Goal: Task Accomplishment & Management: Manage account settings

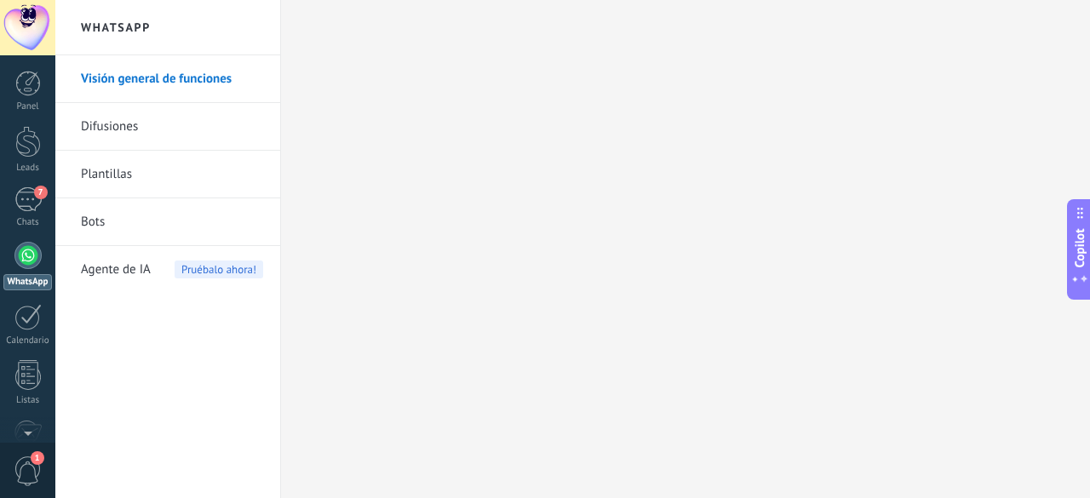
click at [14, 219] on div "Chats" at bounding box center [27, 222] width 49 height 11
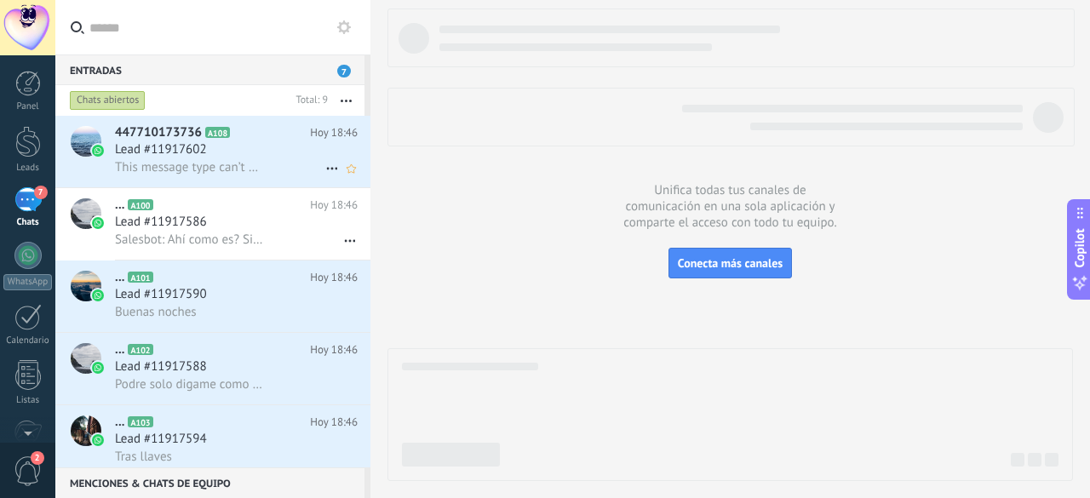
click at [249, 174] on span "This message type can’t be displayed because it’s not supported yet." at bounding box center [189, 167] width 149 height 16
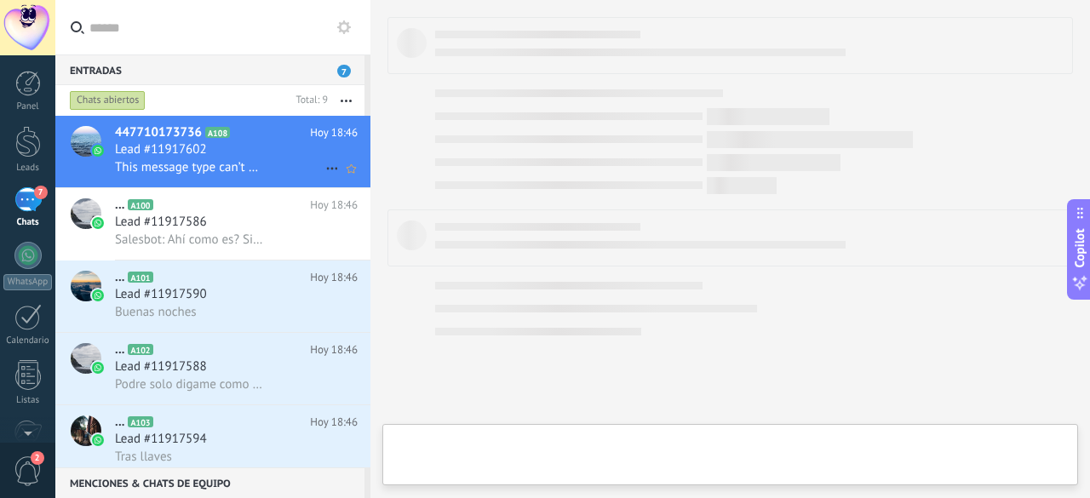
click at [252, 171] on span "This message type can’t be displayed because it’s not supported yet." at bounding box center [189, 167] width 149 height 16
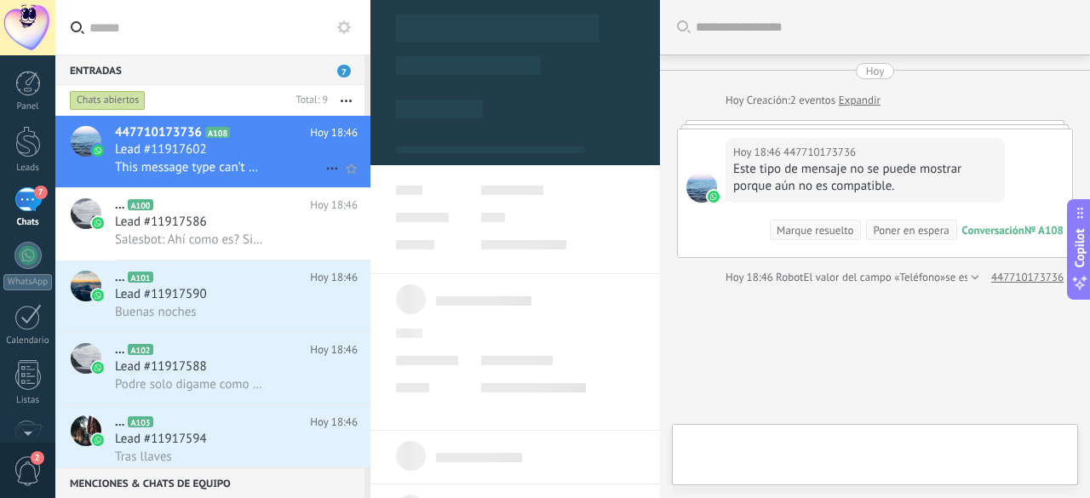
scroll to position [83, 0]
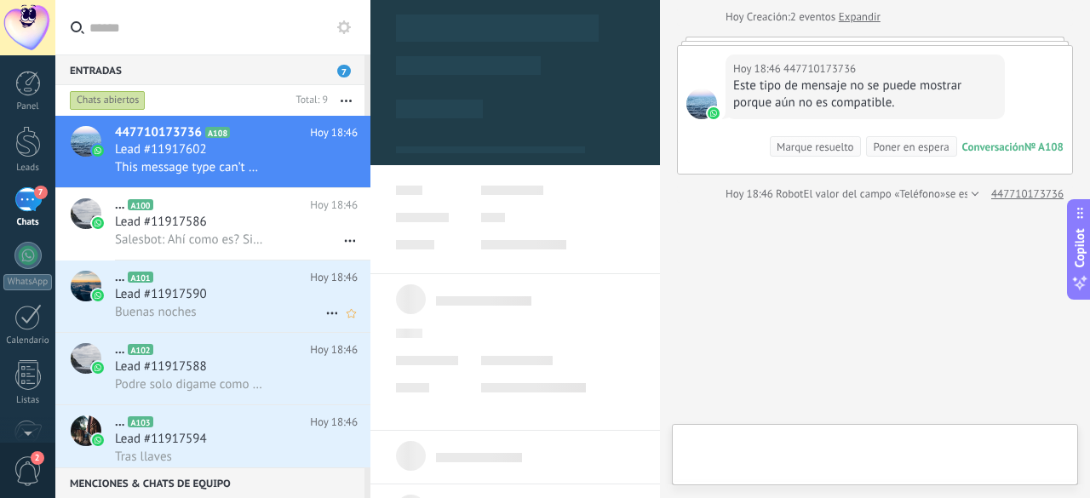
click at [233, 285] on h2 "... A101" at bounding box center [212, 277] width 195 height 17
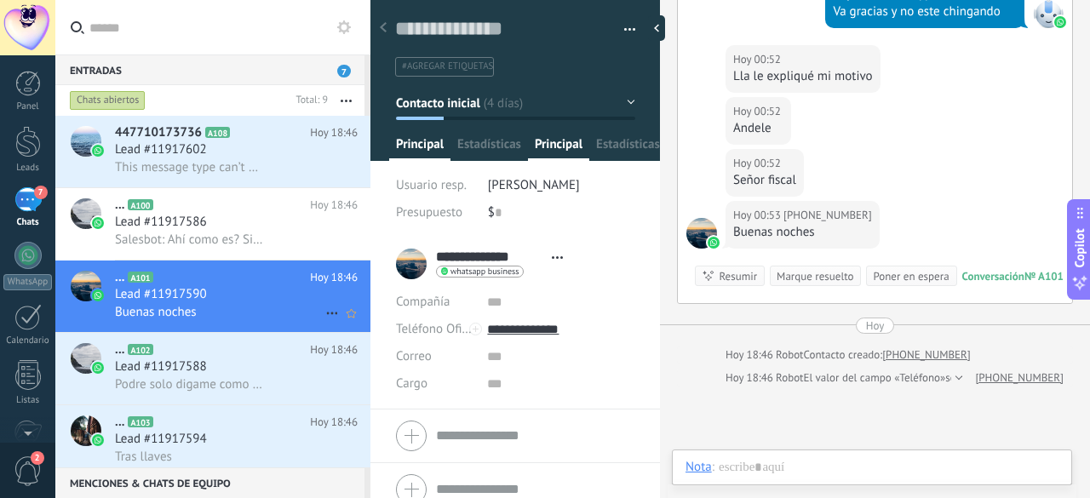
scroll to position [26, 0]
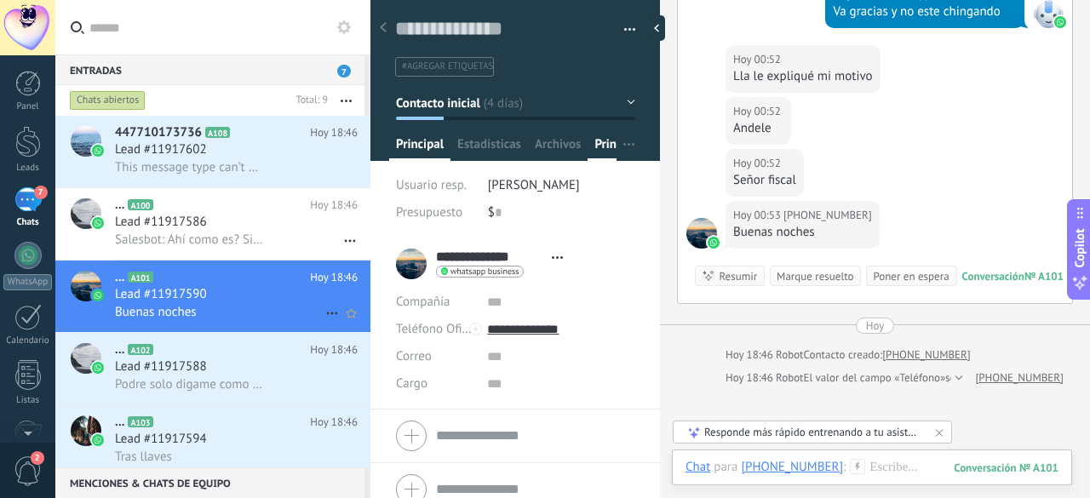
click at [323, 315] on icon at bounding box center [332, 313] width 20 height 20
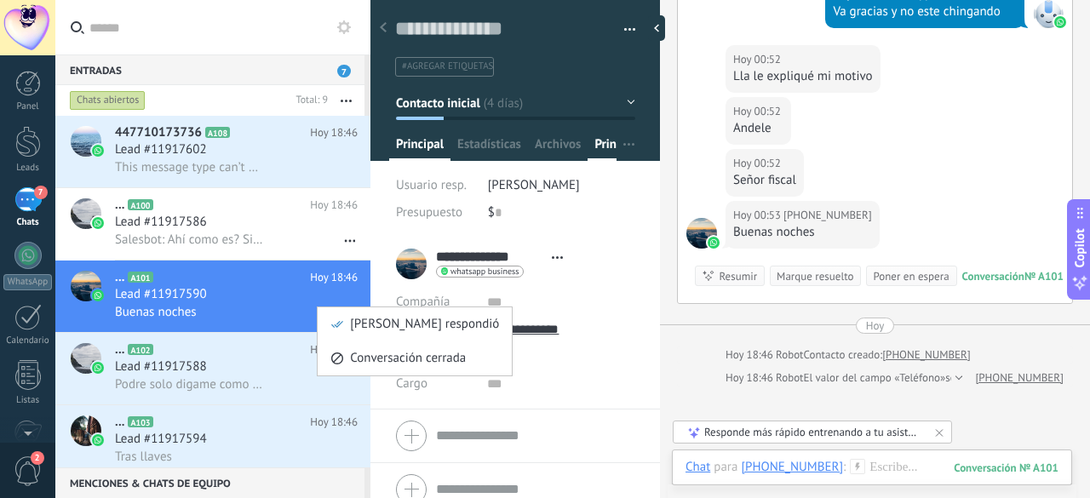
click at [992, 203] on div at bounding box center [545, 249] width 1090 height 498
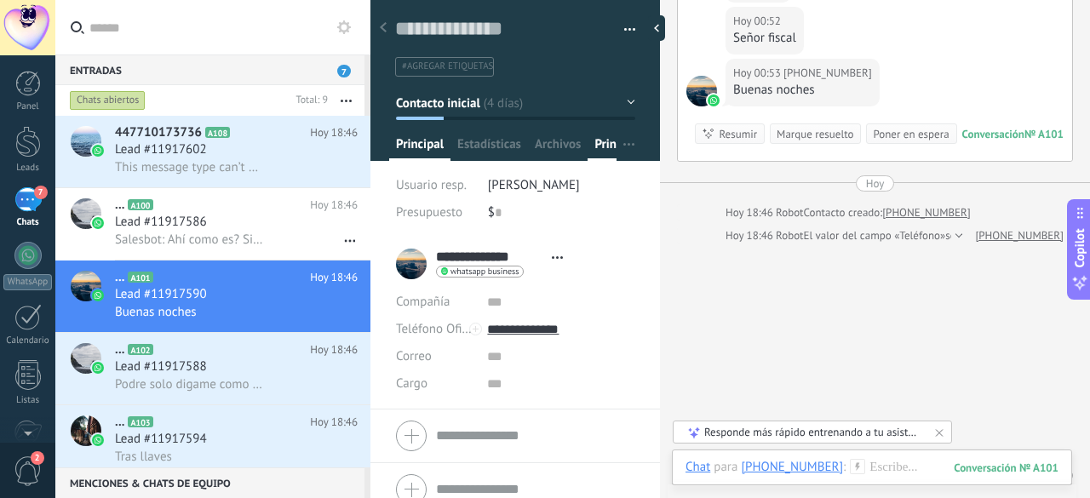
scroll to position [1326, 0]
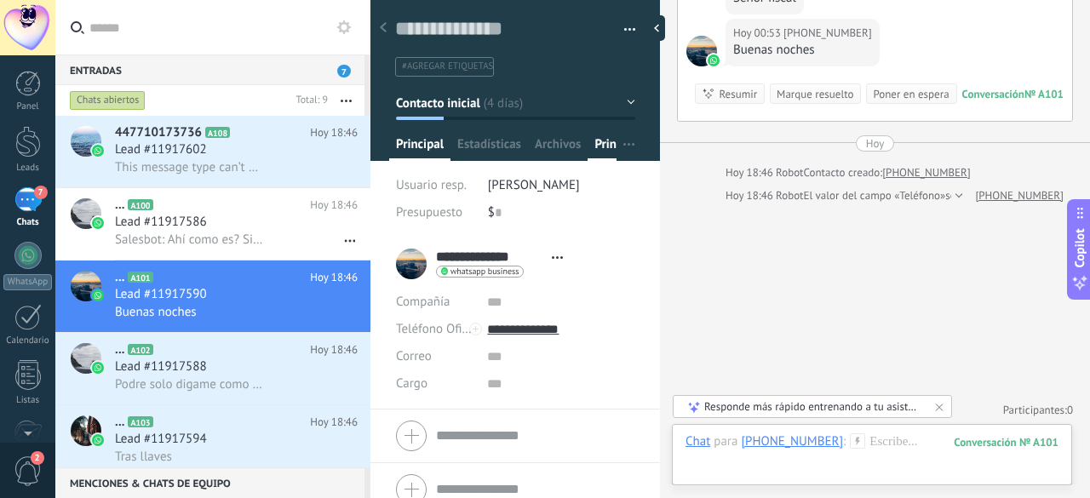
click at [625, 30] on button "button" at bounding box center [623, 30] width 25 height 26
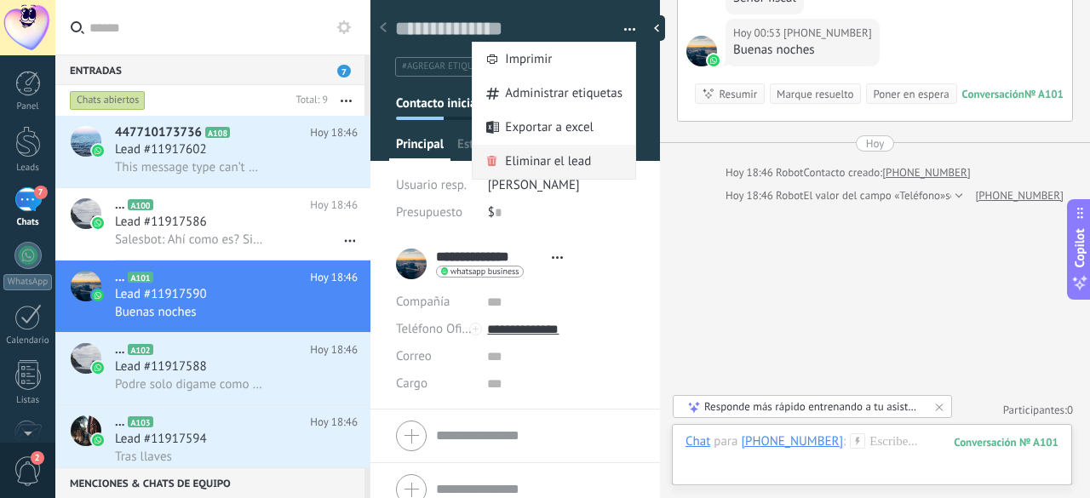
click at [574, 163] on span "Eliminar el lead" at bounding box center [548, 162] width 86 height 34
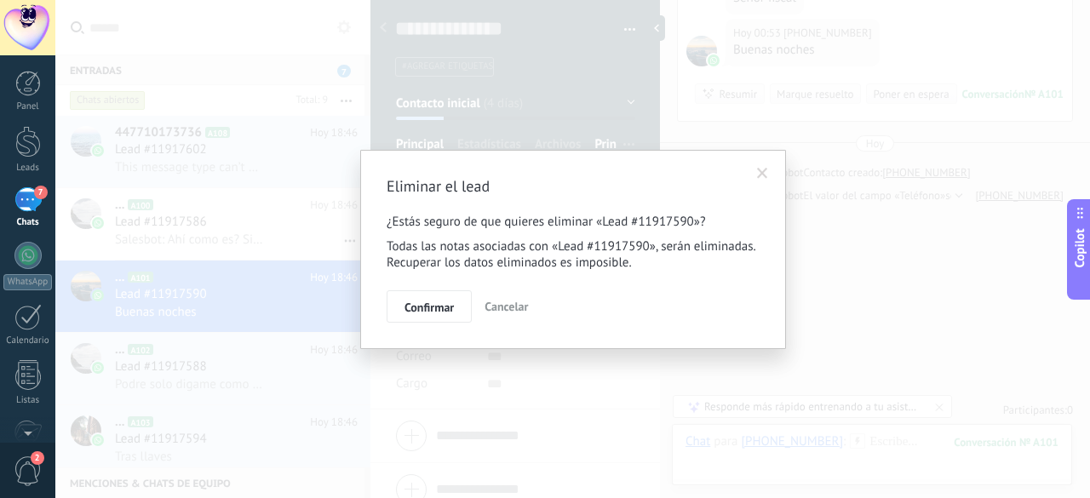
click at [434, 311] on span "Confirmar" at bounding box center [428, 307] width 49 height 12
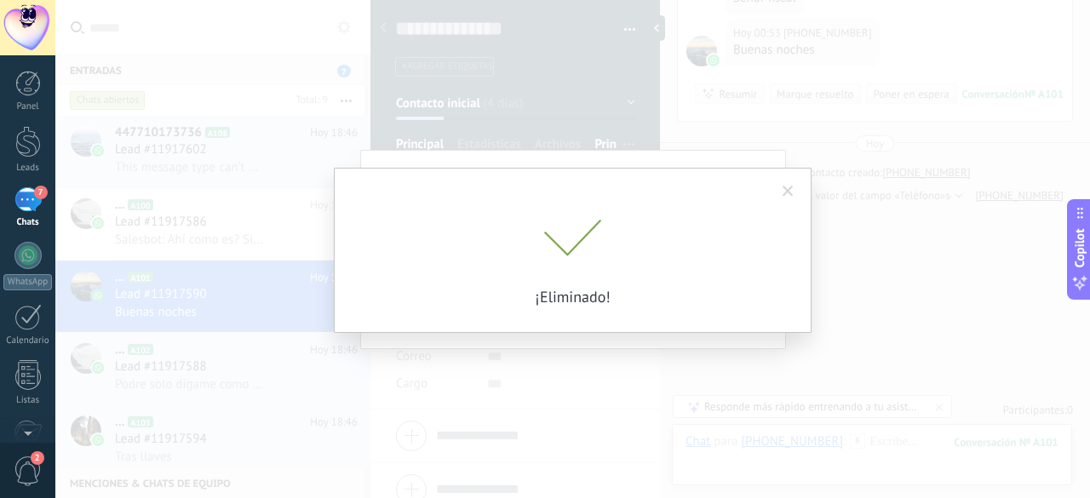
scroll to position [1312, 0]
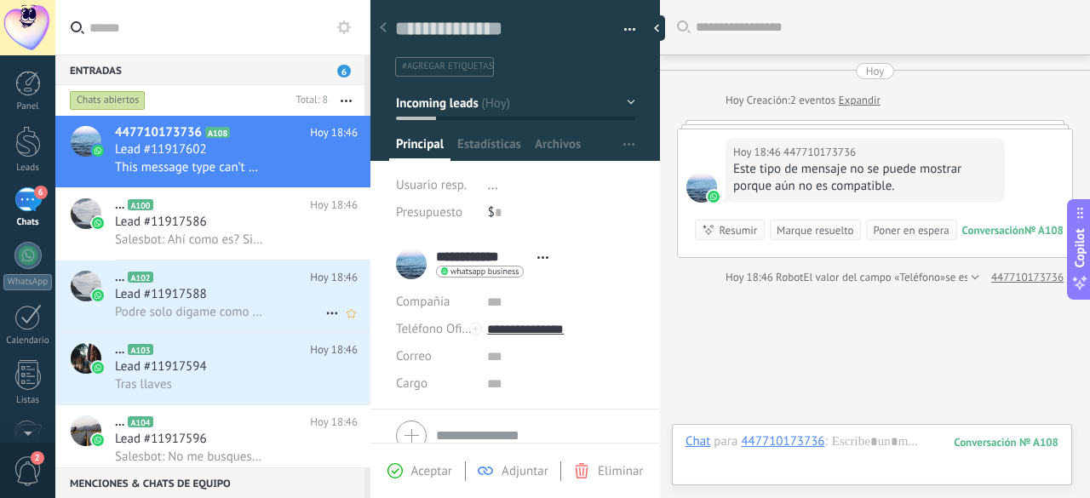
scroll to position [83, 0]
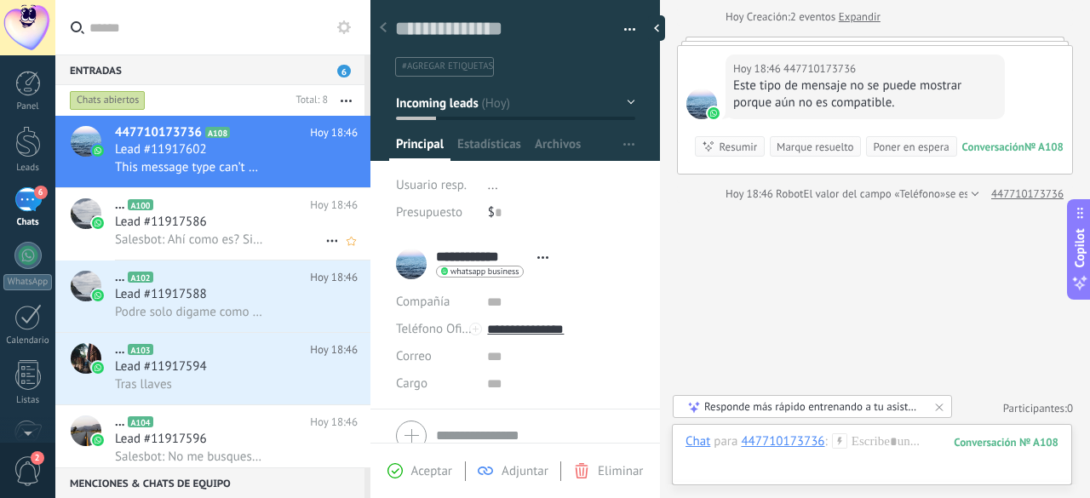
click at [203, 237] on span "Salesbot: Ahí como es? Si me quiero quedar con el equipo que tengo." at bounding box center [189, 240] width 149 height 16
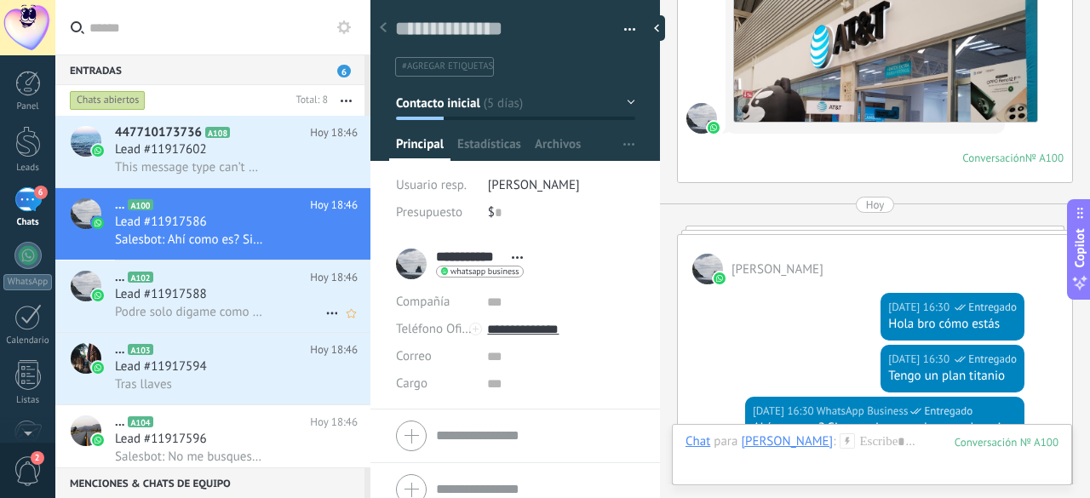
scroll to position [865, 0]
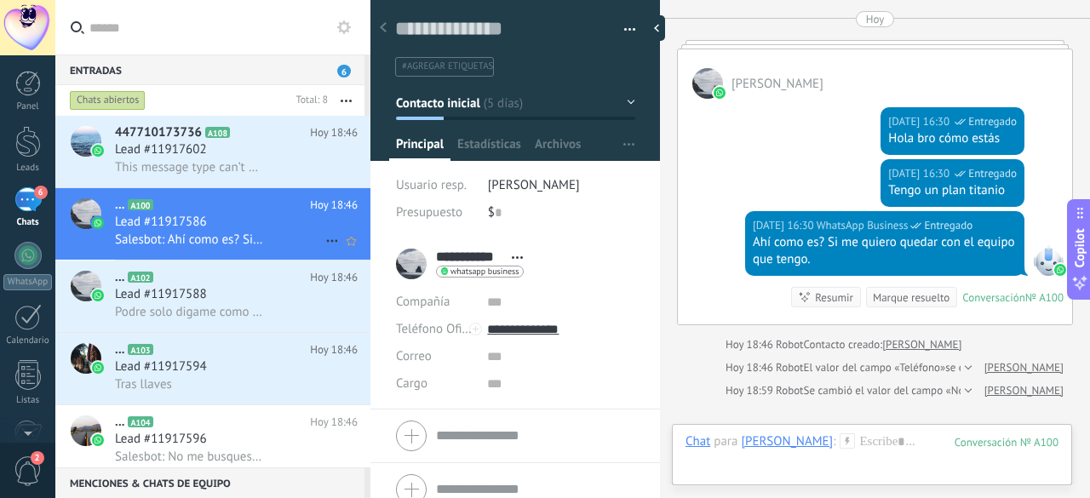
click at [326, 243] on use at bounding box center [331, 241] width 11 height 3
click at [415, 251] on span "Conversación cerrada" at bounding box center [408, 251] width 116 height 34
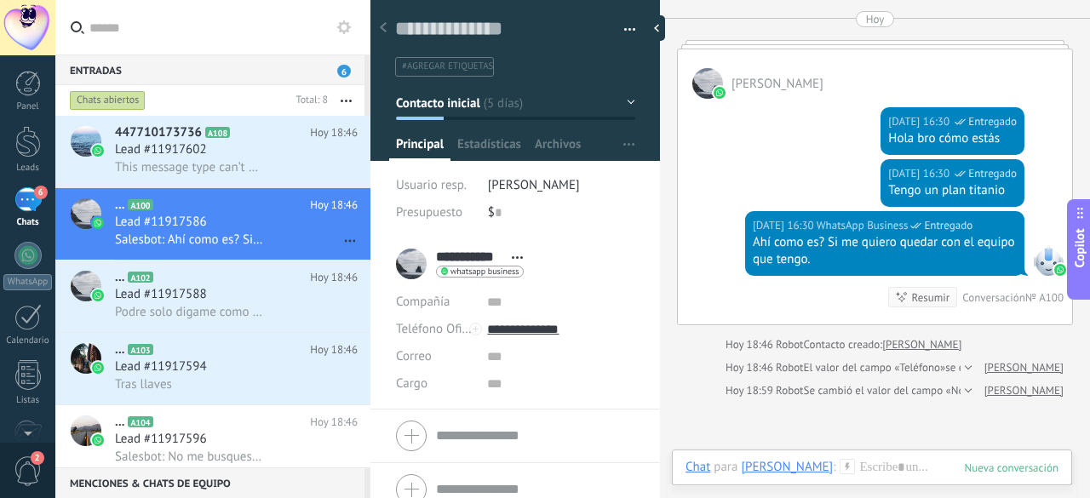
scroll to position [888, 0]
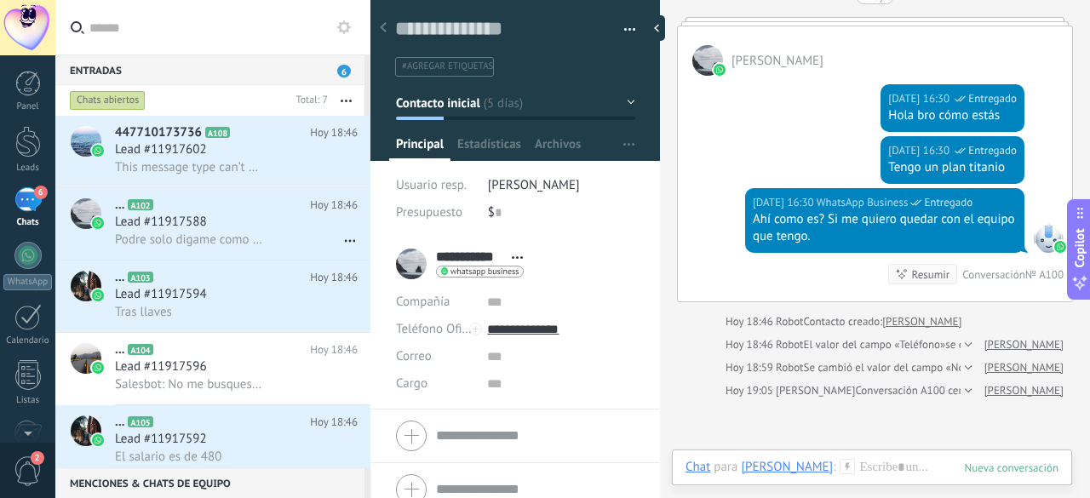
click at [615, 26] on button "button" at bounding box center [623, 30] width 25 height 26
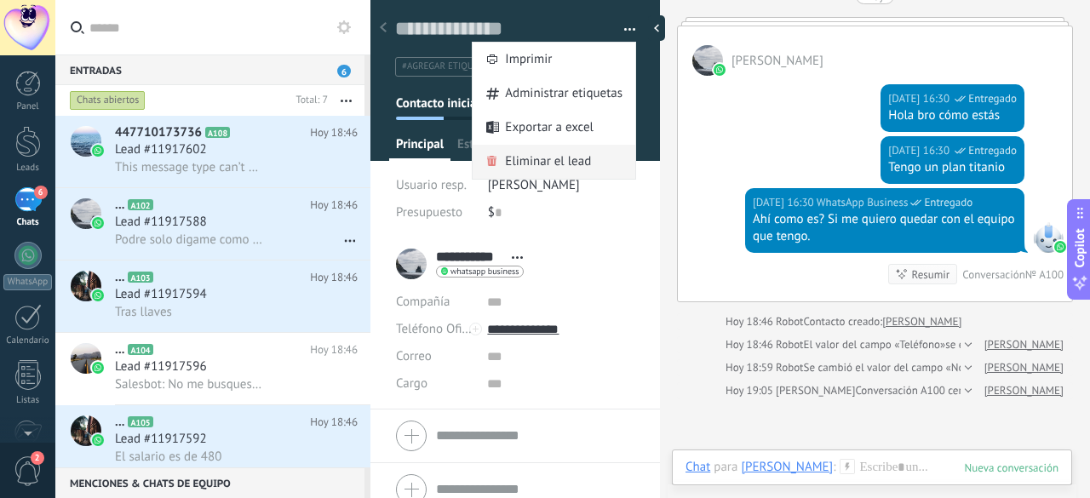
click at [552, 174] on span "Eliminar el lead" at bounding box center [548, 162] width 86 height 34
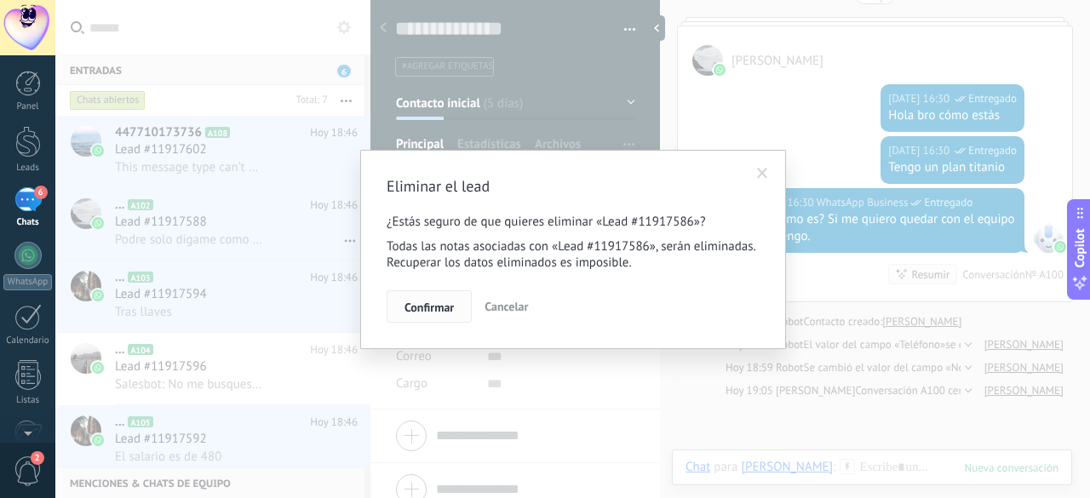
click at [427, 306] on span "Confirmar" at bounding box center [428, 307] width 49 height 12
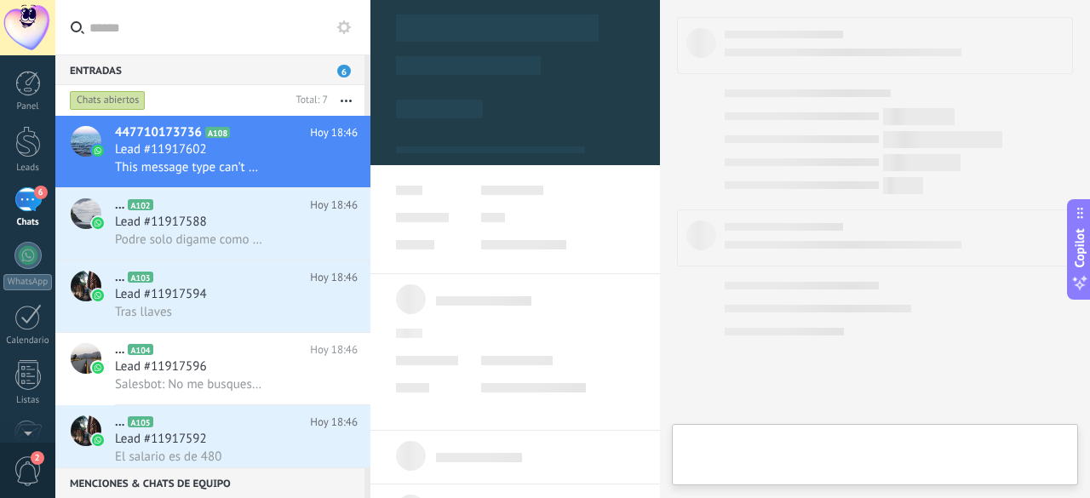
type textarea "**********"
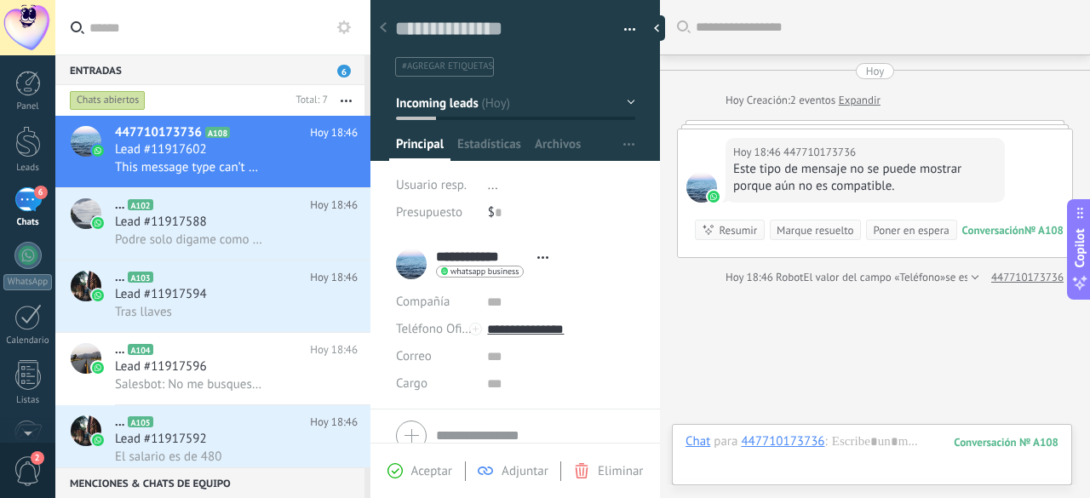
scroll to position [83, 0]
